Goal: Transaction & Acquisition: Obtain resource

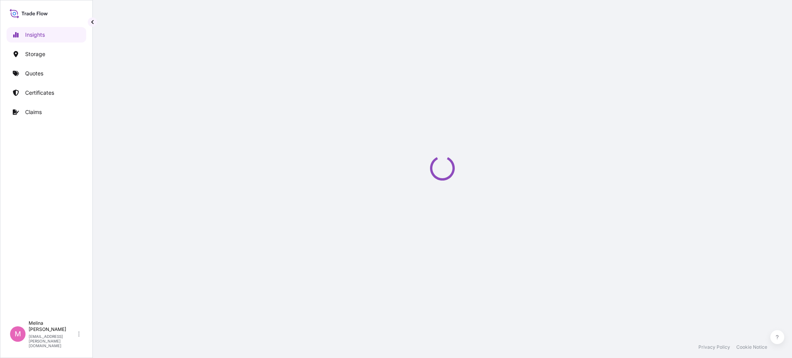
select select "2025"
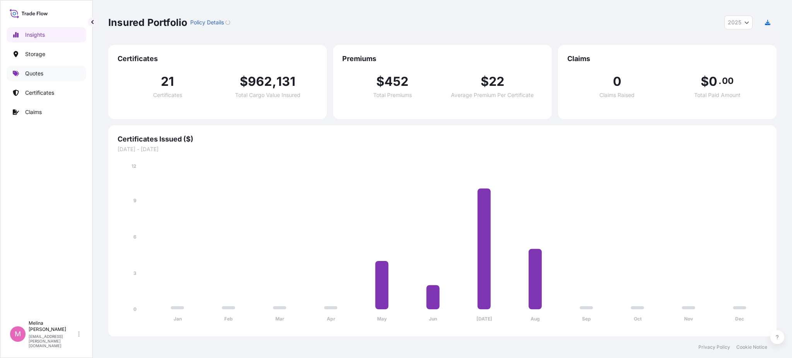
click at [35, 70] on p "Quotes" at bounding box center [34, 74] width 18 height 8
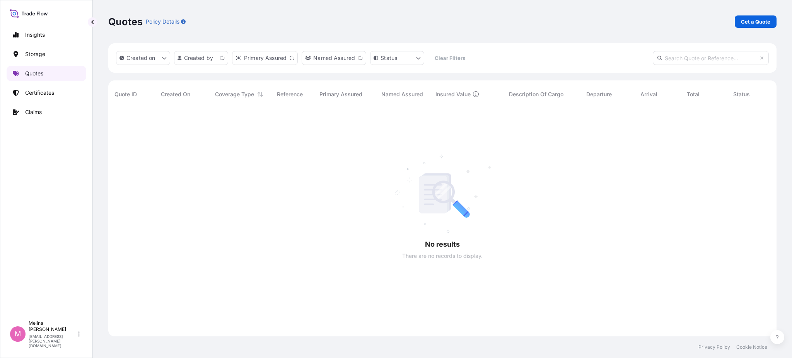
scroll to position [225, 660]
click at [759, 22] on p "Get a Quote" at bounding box center [755, 22] width 29 height 8
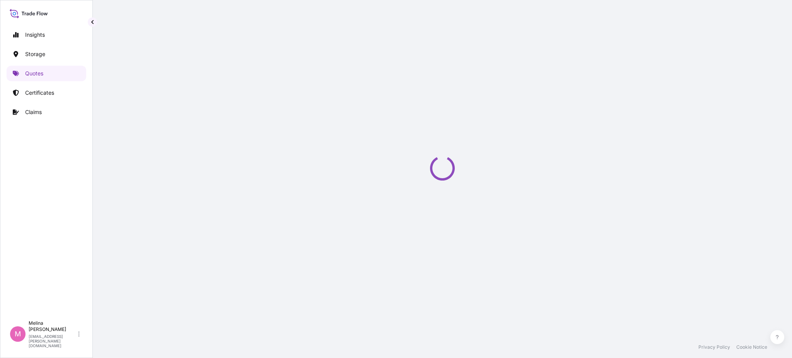
select select "Water"
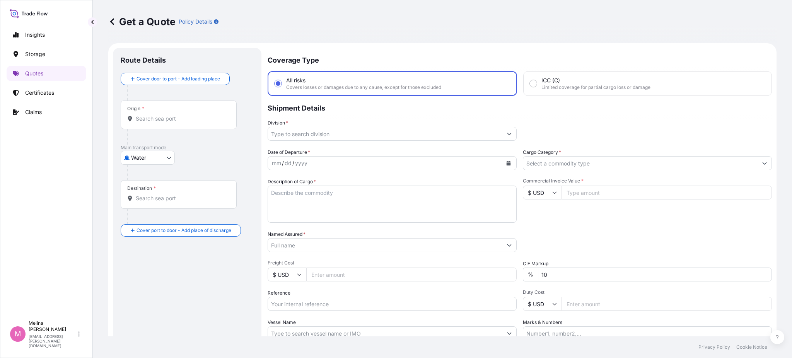
click at [160, 115] on input "Origin *" at bounding box center [181, 119] width 91 height 8
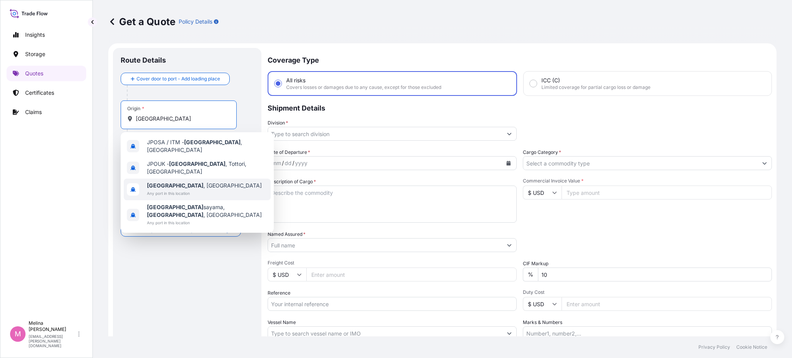
click at [194, 179] on div "[GEOGRAPHIC_DATA] , [GEOGRAPHIC_DATA] Any port in this location" at bounding box center [197, 190] width 147 height 22
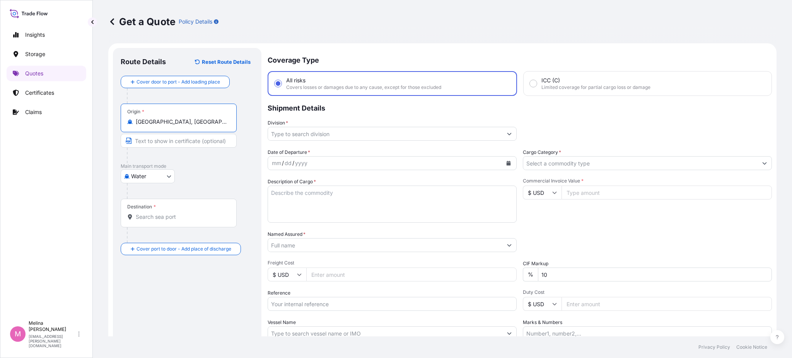
type input "[GEOGRAPHIC_DATA], [GEOGRAPHIC_DATA]"
click at [163, 215] on input "Destination *" at bounding box center [181, 217] width 91 height 8
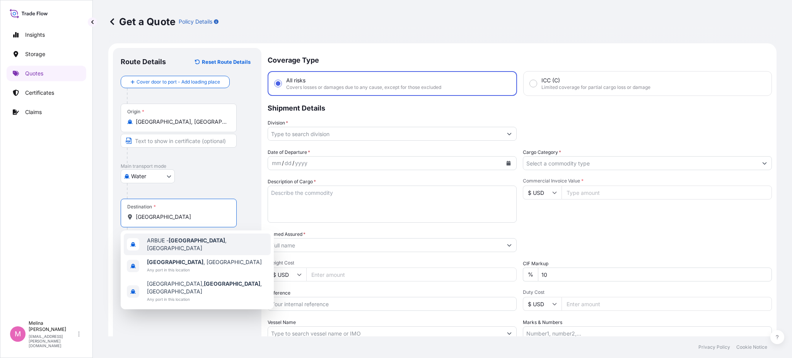
click at [167, 245] on span "ARBUE - [GEOGRAPHIC_DATA] , [GEOGRAPHIC_DATA]" at bounding box center [207, 244] width 121 height 15
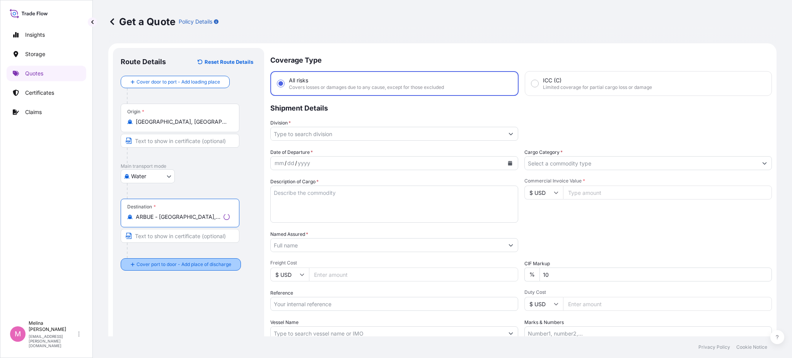
type input "ARBUE - [GEOGRAPHIC_DATA], [GEOGRAPHIC_DATA]"
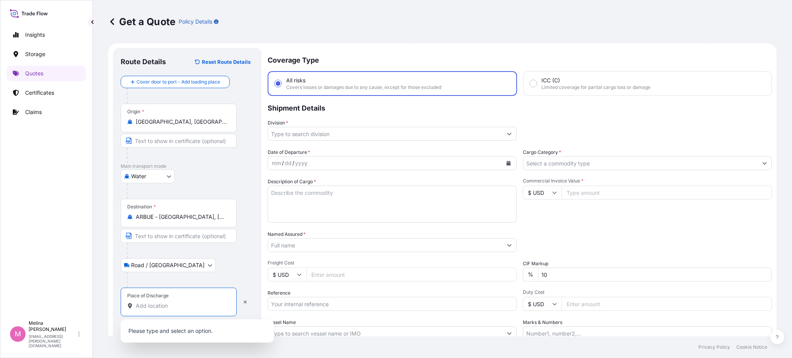
click at [182, 305] on input "Place of Discharge" at bounding box center [181, 306] width 91 height 8
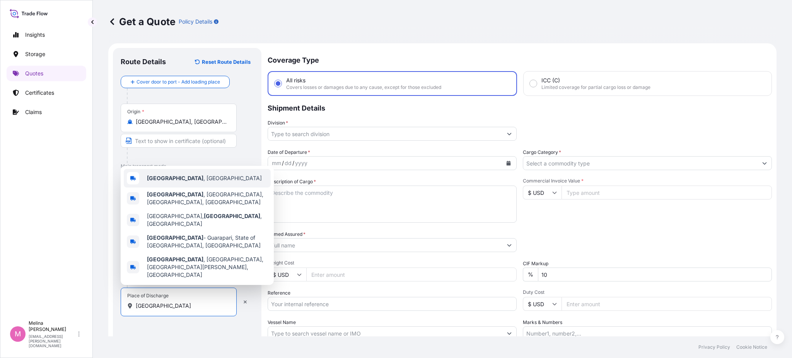
click at [186, 188] on div "[GEOGRAPHIC_DATA] , [GEOGRAPHIC_DATA]" at bounding box center [197, 178] width 147 height 19
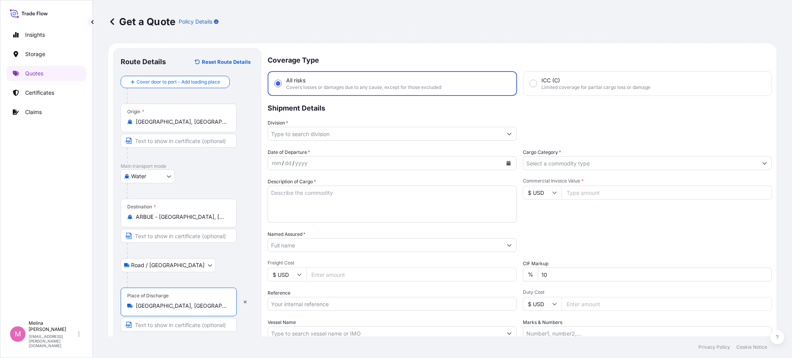
type input "[GEOGRAPHIC_DATA], [GEOGRAPHIC_DATA]"
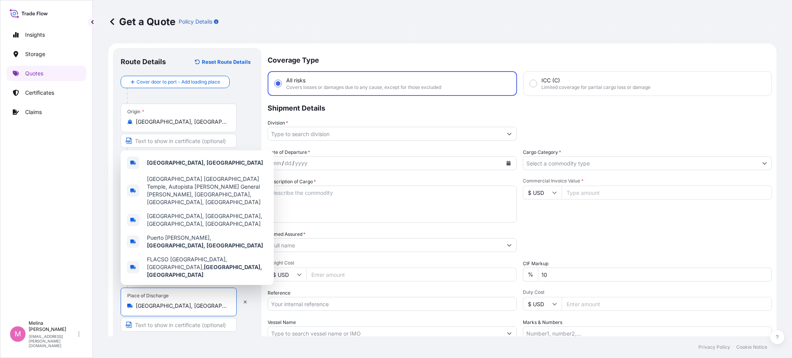
click at [349, 108] on p "Shipment Details" at bounding box center [520, 107] width 504 height 23
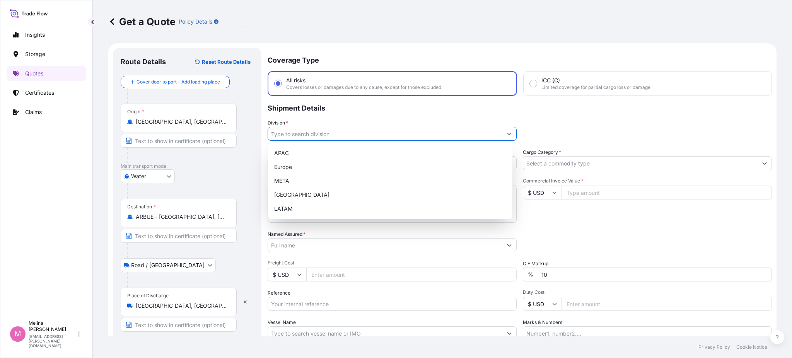
click at [348, 130] on input "Division *" at bounding box center [385, 134] width 234 height 14
click at [302, 206] on div "LATAM" at bounding box center [390, 209] width 238 height 14
type input "LATAM"
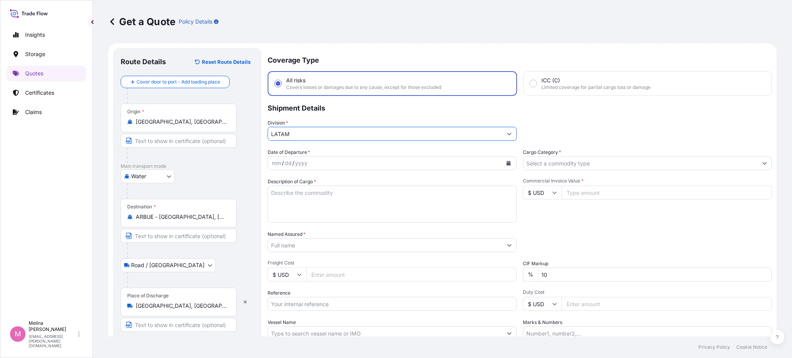
click at [339, 158] on div "mm / dd / yyyy" at bounding box center [385, 163] width 234 height 14
click at [506, 163] on icon "Calendar" at bounding box center [508, 163] width 4 height 5
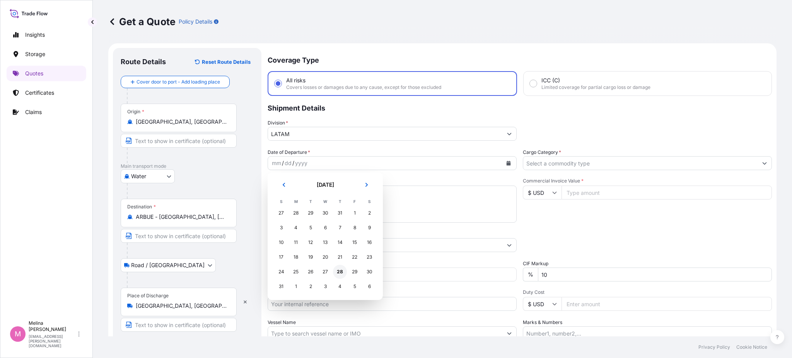
click at [339, 272] on div "28" at bounding box center [340, 272] width 14 height 14
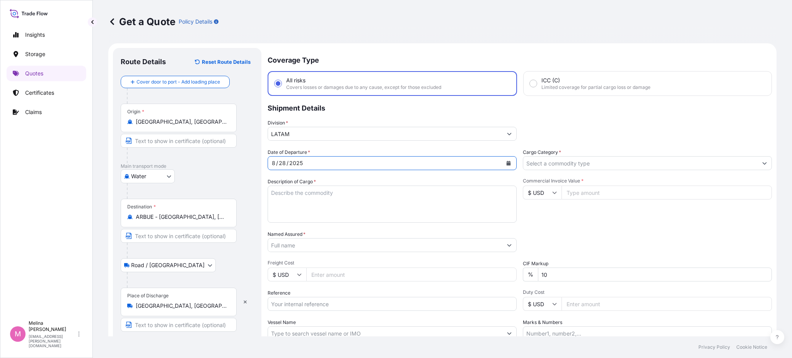
click at [576, 163] on input "Cargo Category *" at bounding box center [640, 163] width 234 height 14
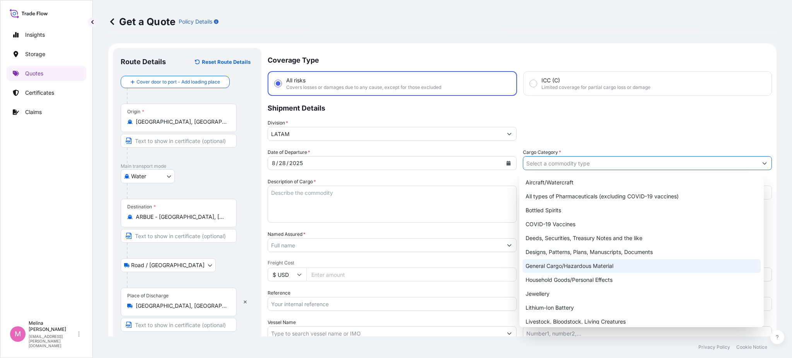
click at [556, 271] on div "General Cargo/Hazardous Material" at bounding box center [641, 266] width 238 height 14
type input "General Cargo/Hazardous Material"
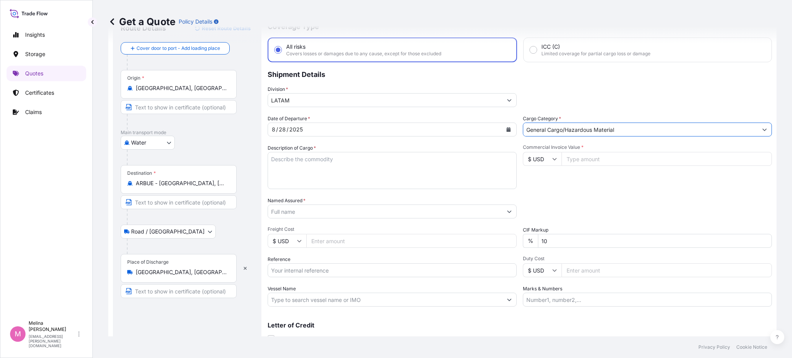
scroll to position [51, 0]
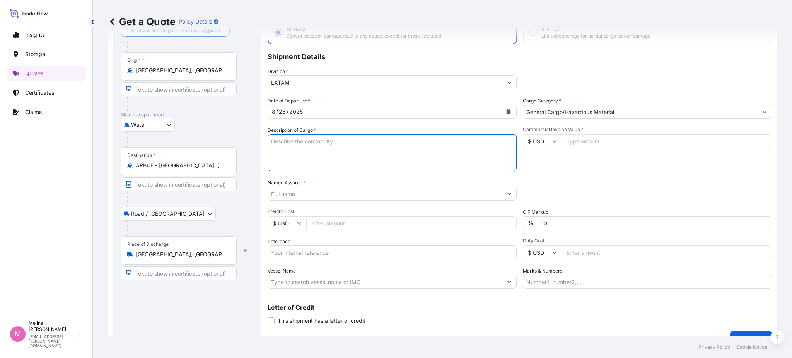
click at [329, 146] on textarea "Description of Cargo *" at bounding box center [392, 152] width 249 height 37
click at [326, 248] on input "Reference" at bounding box center [392, 253] width 249 height 14
paste input "741428"
paste input "AR1011007417"
type input "INVOICE 741428, REF AR1011007417"
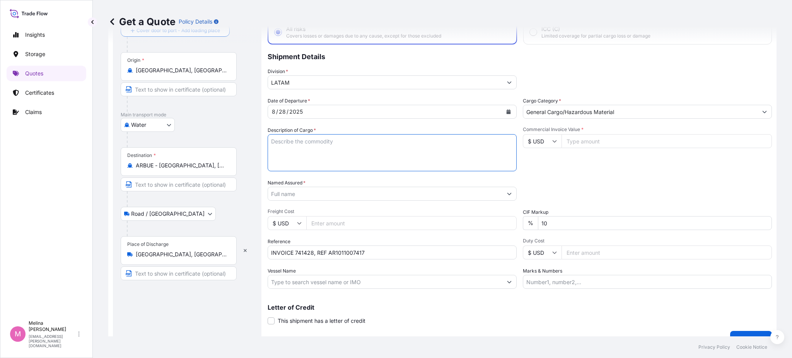
click at [296, 148] on textarea "Description of Cargo *" at bounding box center [392, 152] width 249 height 37
paste textarea "TSURUMI BRAND SUBMERSIBLE PUMPS,"
click at [342, 141] on textarea "TSURUMI BRAND SUBMERSIBLE PUMPS, ACCESSORIES," at bounding box center [392, 152] width 249 height 37
click at [341, 140] on textarea "TSURUMI BRAND SUBMERSIBLE PUMPS, ACCESSORIES," at bounding box center [392, 152] width 249 height 37
click at [437, 136] on textarea "TSURUMI BRAND SUBMERSIBLE PUMPS, ACCESSORIES," at bounding box center [392, 152] width 249 height 37
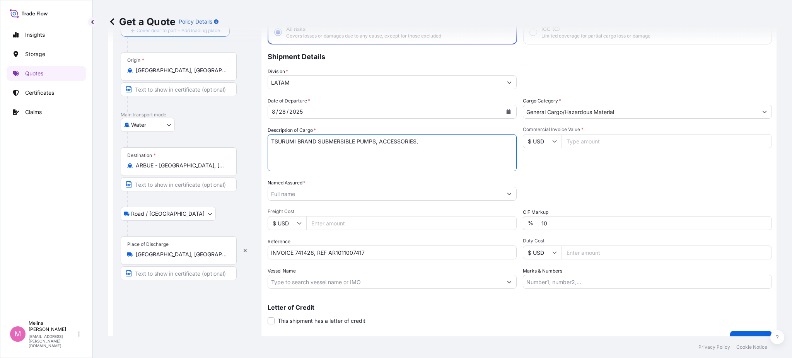
paste textarea "SUBMERSIBLE"
type textarea "TSURUMI BRAND SUBMERSIBLE PUMPS, ACCESSORIES, SUBMERSIBLE EJECTORS AND SPARE PA…"
click at [596, 173] on div "Date of Departure * [DATE] Cargo Category * General Cargo/Hazardous Material De…" at bounding box center [520, 193] width 504 height 192
click at [575, 139] on input "Commercial Invoice Value *" at bounding box center [666, 141] width 210 height 14
type input "9517"
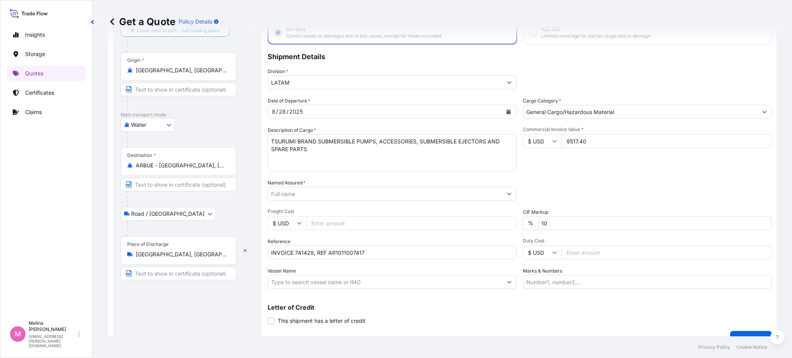
type input "9517.40"
drag, startPoint x: 576, startPoint y: 172, endPoint x: 575, endPoint y: 155, distance: 17.0
click at [576, 173] on div "Date of Departure * [DATE] Cargo Category * General Cargo/Hazardous Material De…" at bounding box center [520, 193] width 504 height 192
click at [367, 221] on input "Freight Cost" at bounding box center [411, 223] width 210 height 14
click at [592, 186] on div "Packing Category Type to search a container mode Please select a primary mode o…" at bounding box center [647, 190] width 249 height 22
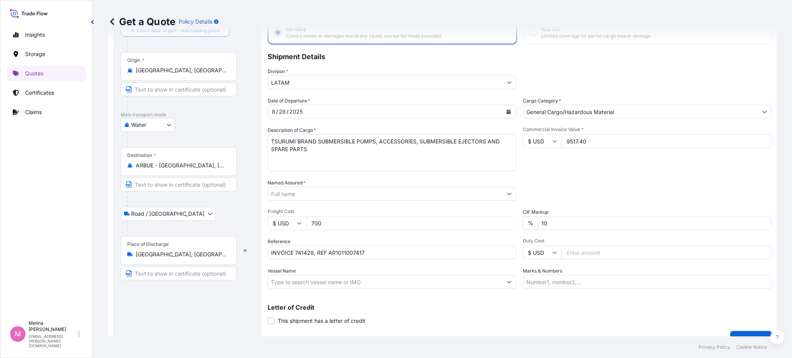
click at [314, 222] on input "700" at bounding box center [411, 223] width 210 height 14
click at [312, 220] on input "700" at bounding box center [411, 223] width 210 height 14
type input "2700"
click at [577, 250] on input "Duty Cost" at bounding box center [666, 253] width 210 height 14
type input "1860"
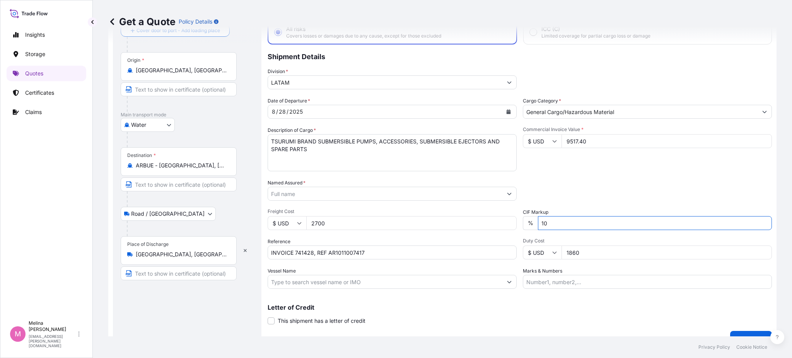
drag, startPoint x: 554, startPoint y: 223, endPoint x: 536, endPoint y: 223, distance: 18.2
click at [538, 223] on input "10" at bounding box center [655, 223] width 234 height 14
type input "0"
click at [564, 172] on div "Date of Departure * [DATE] Cargo Category * General Cargo/Hazardous Material De…" at bounding box center [520, 193] width 504 height 192
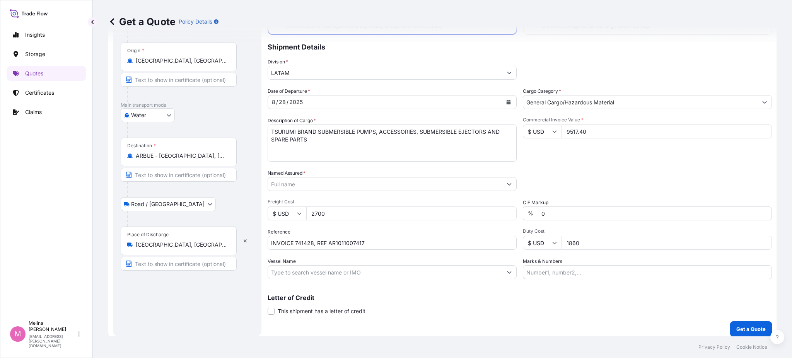
scroll to position [64, 0]
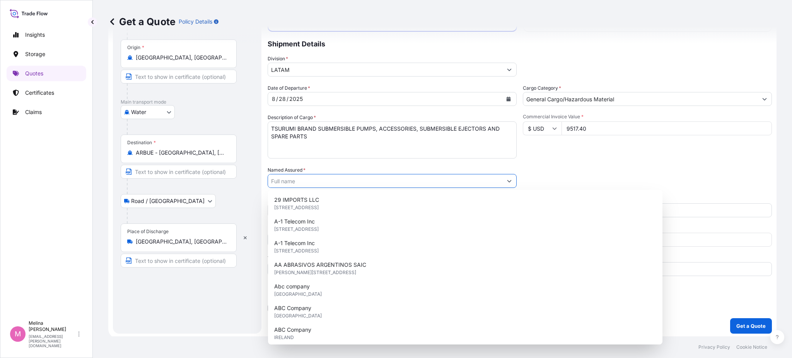
click at [507, 182] on icon "Show suggestions" at bounding box center [509, 181] width 5 height 5
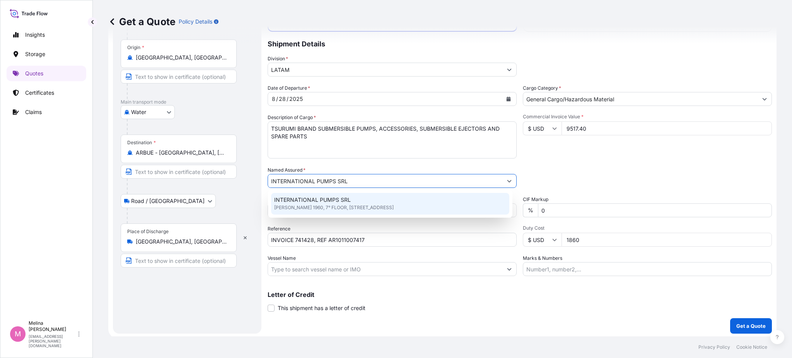
click at [307, 202] on span "INTERNATIONAL PUMPS SRL" at bounding box center [312, 200] width 77 height 8
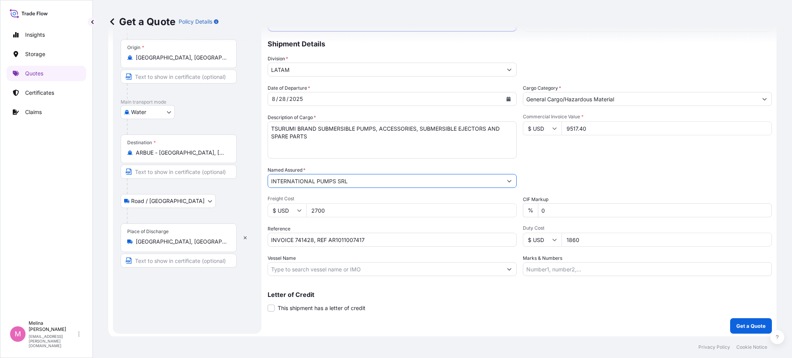
click at [357, 174] on input "INTERNATIONAL PUMPS SRL" at bounding box center [385, 181] width 234 height 14
type input "INTERNATIONAL PUMPS SRL"
click at [455, 307] on div "Letter of Credit This shipment has a letter of credit Letter of credit * Letter…" at bounding box center [520, 302] width 504 height 20
click at [537, 268] on input "Marks & Numbers" at bounding box center [647, 269] width 249 height 14
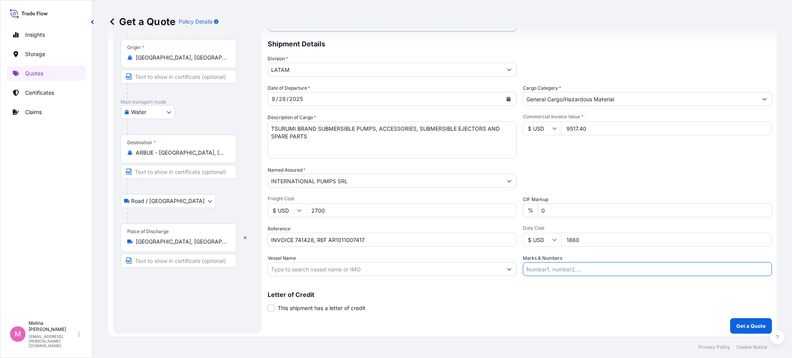
paste input ""This clause, commonly required by land carrier, implies that in case of loss, …"
drag, startPoint x: 692, startPoint y: 266, endPoint x: 452, endPoint y: 280, distance: 239.7
click at [452, 280] on div "Coverage Type All risks Covers losses or damages due to any cause, except for t…" at bounding box center [520, 159] width 504 height 350
type input ""This clause, commonly required by land carrier, implies that in case of loss, …"
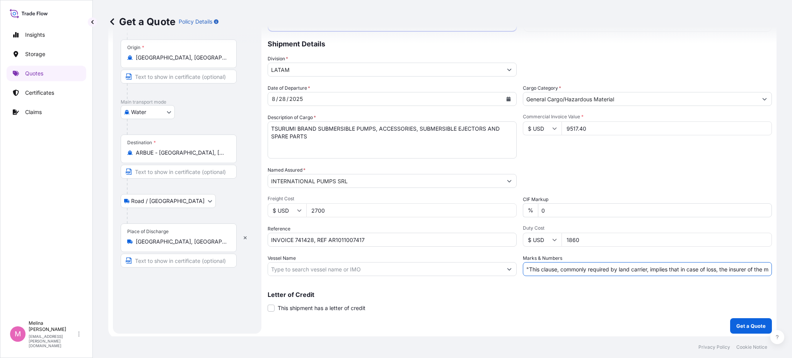
click at [503, 292] on p "Letter of Credit" at bounding box center [520, 295] width 504 height 6
click at [738, 325] on p "Get a Quote" at bounding box center [750, 326] width 29 height 8
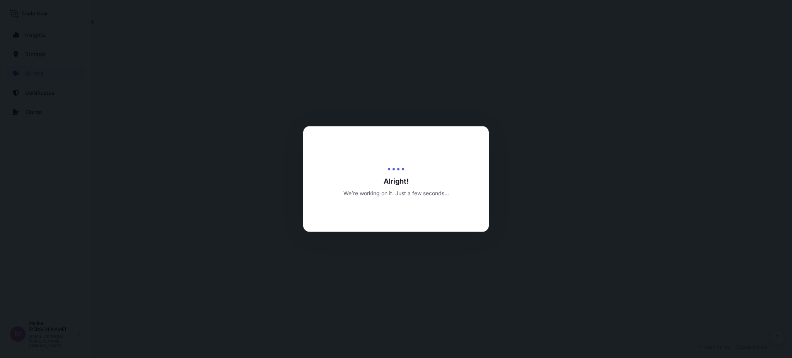
select select "Water"
select select "Road / [GEOGRAPHIC_DATA]"
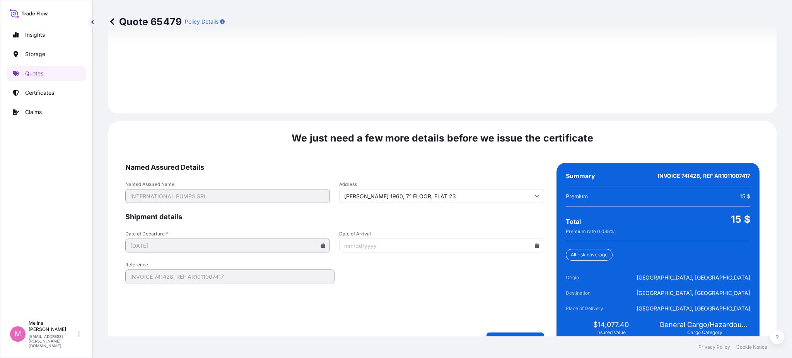
scroll to position [1135, 0]
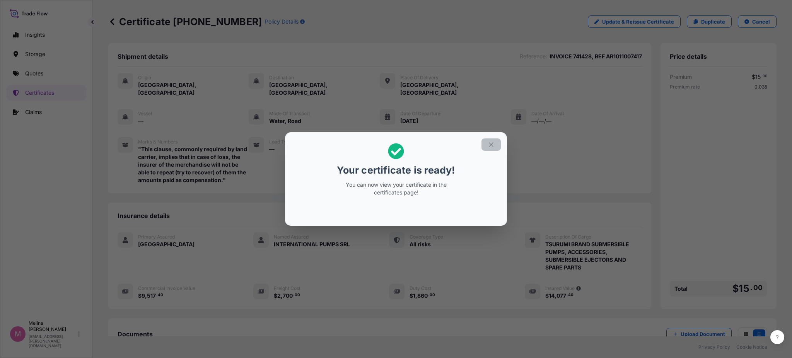
click at [489, 145] on icon "button" at bounding box center [491, 144] width 7 height 7
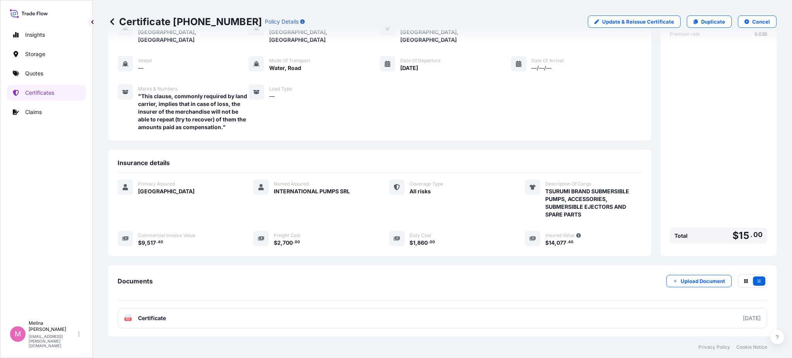
scroll to position [92, 0]
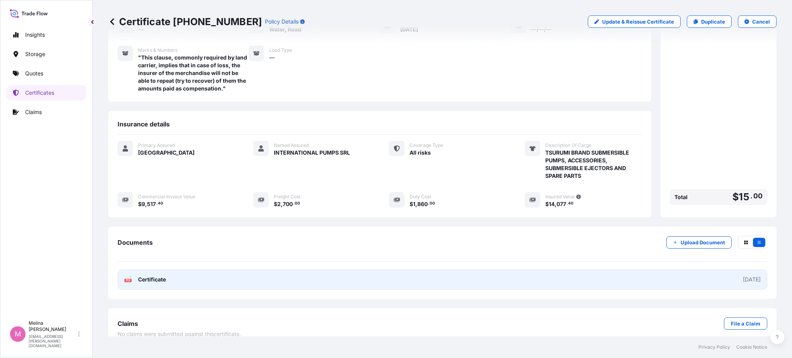
click at [616, 276] on link "PDF Certificate [DATE]" at bounding box center [443, 279] width 650 height 20
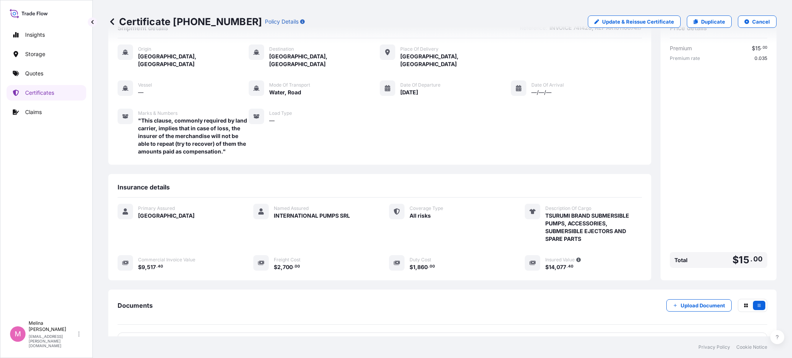
scroll to position [0, 0]
